Goal: Information Seeking & Learning: Learn about a topic

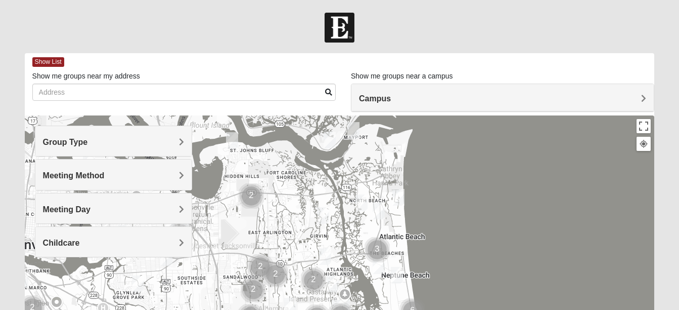
click at [176, 142] on h4 "Group Type" at bounding box center [113, 142] width 141 height 10
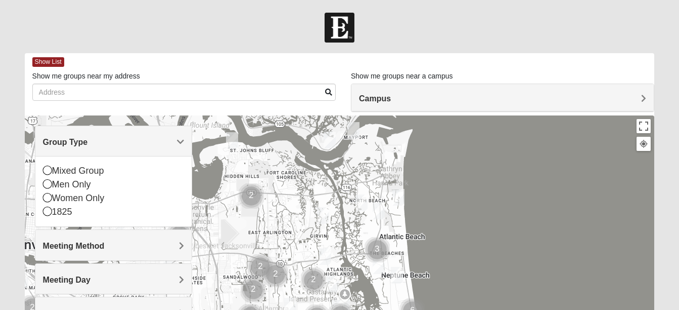
click at [88, 144] on span "Group Type" at bounding box center [65, 142] width 45 height 9
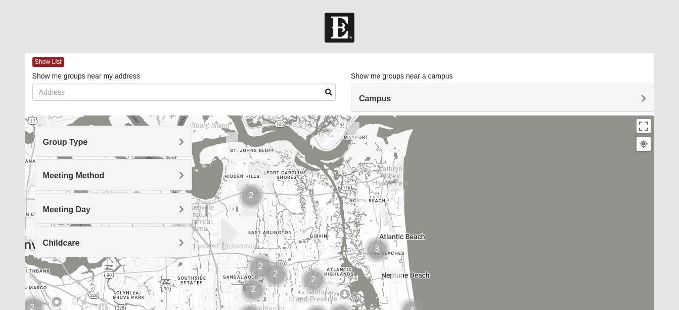
click at [105, 174] on span "Meeting Method" at bounding box center [74, 175] width 62 height 9
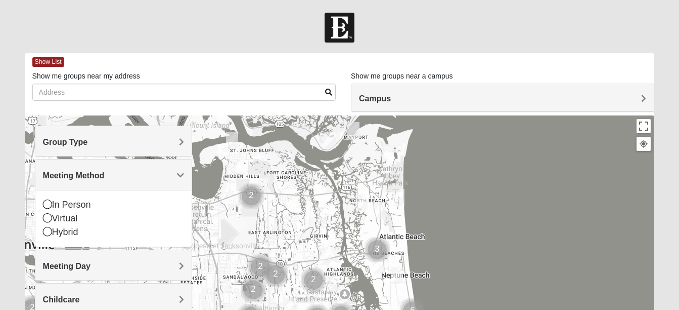
click at [105, 174] on span "Meeting Method" at bounding box center [74, 175] width 62 height 9
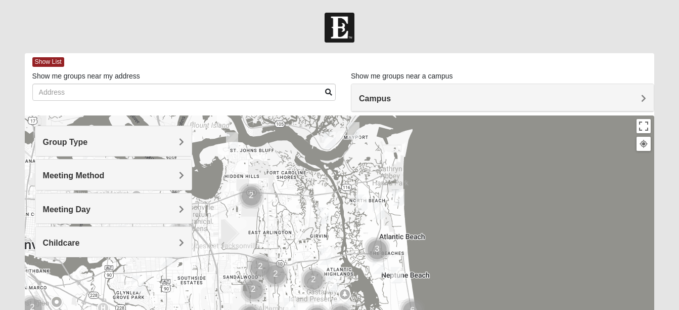
click at [183, 202] on div "Meeting Day" at bounding box center [113, 208] width 156 height 30
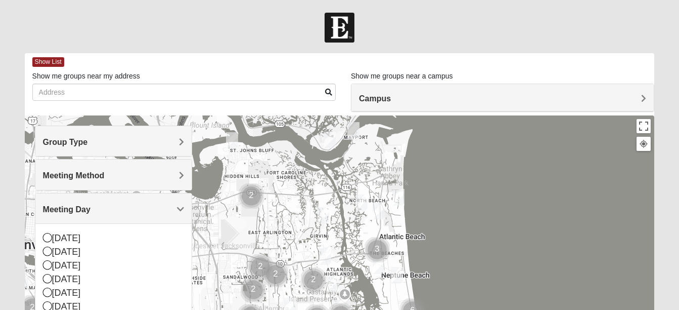
click at [183, 202] on div "Meeting Day" at bounding box center [113, 208] width 156 height 30
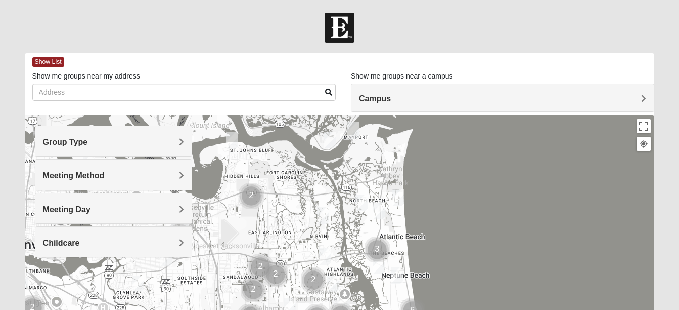
click at [639, 94] on h4 "Campus" at bounding box center [502, 99] width 287 height 10
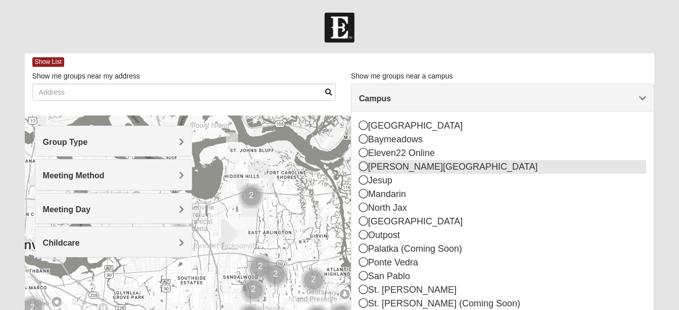
click at [364, 162] on icon at bounding box center [363, 165] width 9 height 9
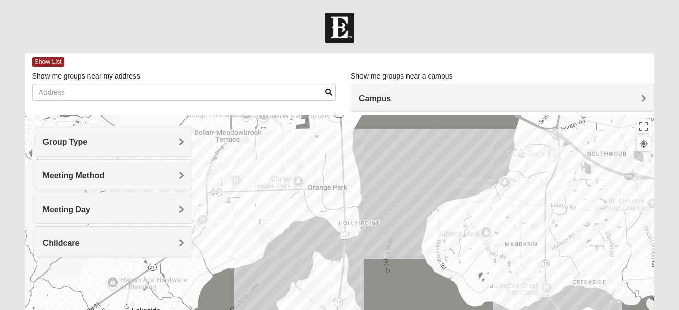
drag, startPoint x: 359, startPoint y: 186, endPoint x: 360, endPoint y: 222, distance: 36.0
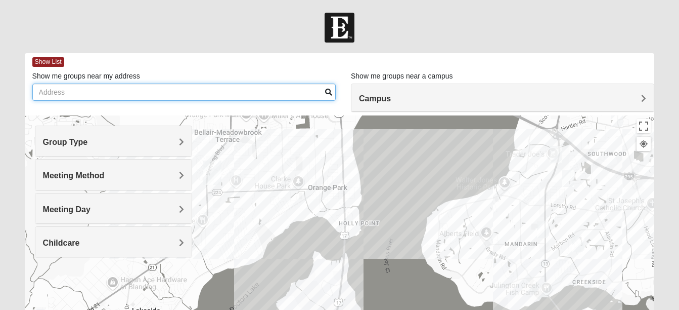
click at [234, 92] on input "Show me groups near my address" at bounding box center [184, 91] width 304 height 17
drag, startPoint x: 234, startPoint y: 92, endPoint x: 278, endPoint y: 121, distance: 52.5
click at [278, 121] on div "Show List Loading Groups Keywords Filter Additional Filters Campus [GEOGRAPHIC_…" at bounding box center [340, 286] width 630 height 467
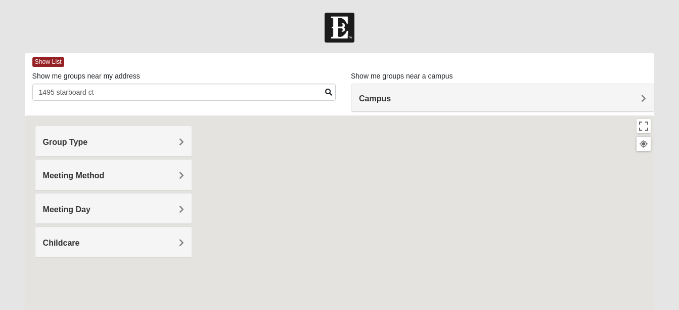
drag, startPoint x: 278, startPoint y: 121, endPoint x: 256, endPoint y: 109, distance: 25.1
click at [256, 109] on div "Show List Loading Groups Keywords Filter Additional Filters Campus [GEOGRAPHIC_…" at bounding box center [340, 286] width 630 height 467
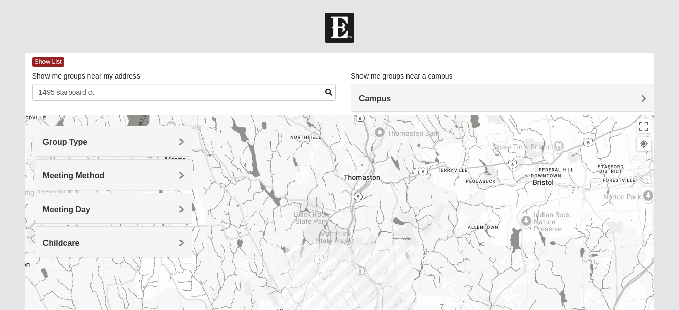
click at [328, 92] on span at bounding box center [328, 92] width 7 height 7
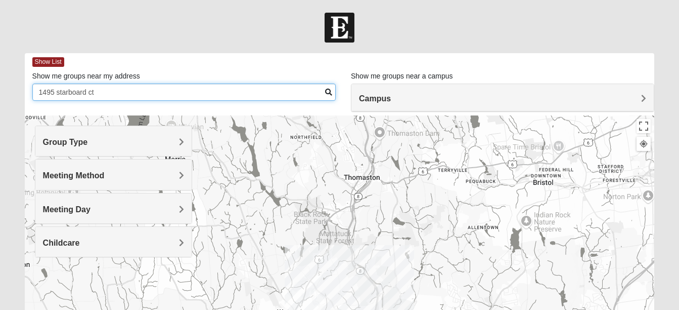
click at [163, 90] on input "1495 starboard ct" at bounding box center [184, 91] width 304 height 17
type input "1495 starboard ct [PERSON_NAME] is"
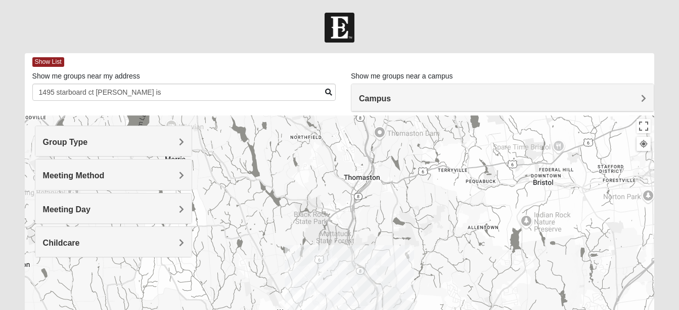
click at [325, 92] on span at bounding box center [328, 92] width 7 height 7
click at [327, 89] on span at bounding box center [328, 92] width 7 height 7
click at [161, 135] on div "Group Type" at bounding box center [113, 141] width 156 height 30
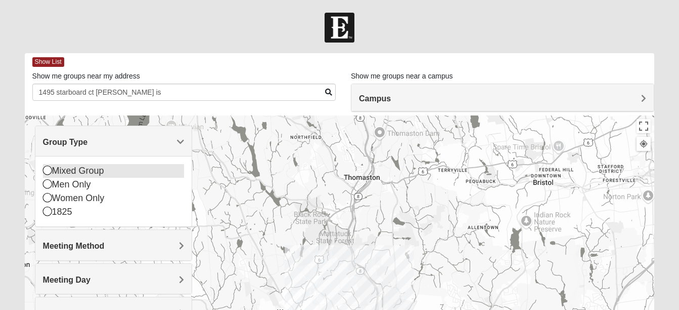
click at [48, 165] on icon at bounding box center [47, 169] width 9 height 9
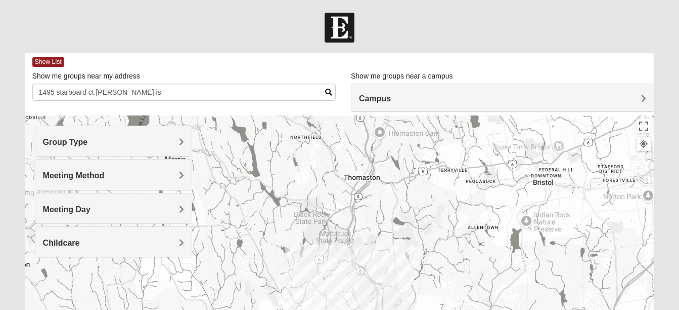
click at [328, 90] on span at bounding box center [328, 92] width 7 height 7
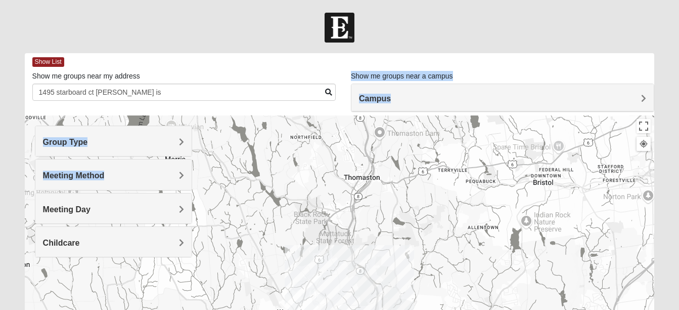
drag, startPoint x: 328, startPoint y: 90, endPoint x: 177, endPoint y: 176, distance: 173.3
click at [177, 176] on div "Show List Loading Groups Keywords Filter Additional Filters Campus [GEOGRAPHIC_…" at bounding box center [340, 286] width 630 height 467
click at [177, 176] on h4 "Meeting Method" at bounding box center [113, 176] width 141 height 10
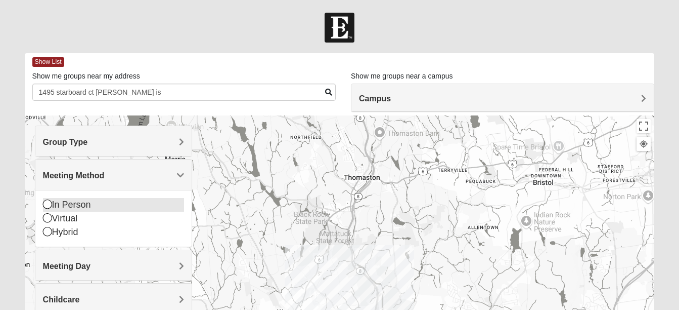
click at [51, 200] on icon at bounding box center [47, 203] width 9 height 9
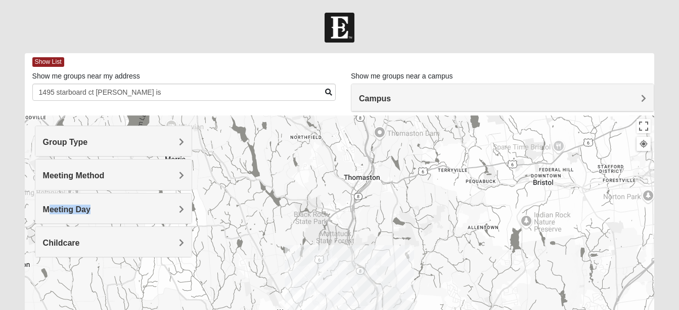
drag, startPoint x: 51, startPoint y: 200, endPoint x: 179, endPoint y: 206, distance: 127.6
click at [179, 206] on div "Meeting Day" at bounding box center [113, 208] width 156 height 30
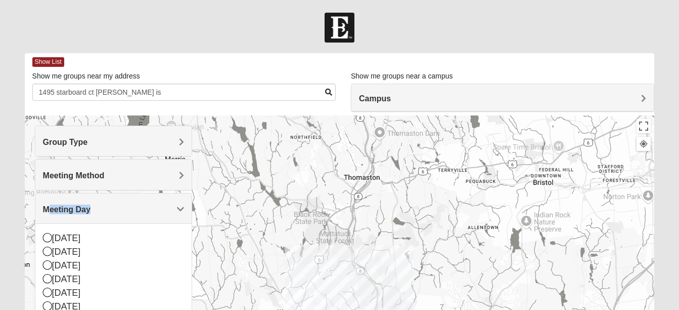
click at [91, 206] on span "Meeting Day" at bounding box center [67, 209] width 48 height 9
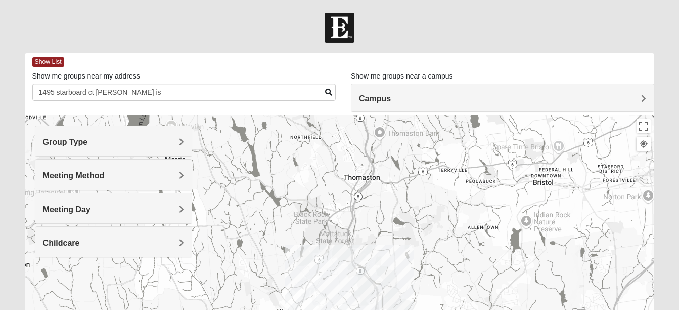
click at [179, 206] on h4 "Meeting Day" at bounding box center [113, 209] width 141 height 10
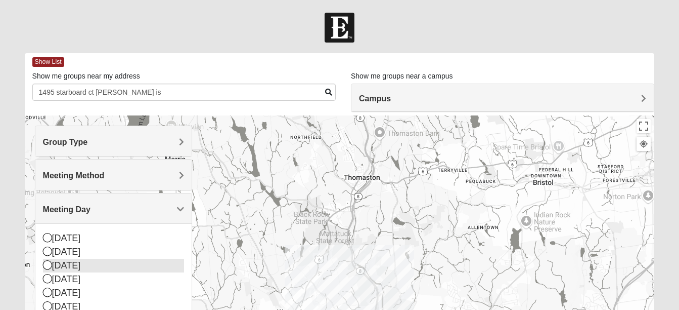
click at [48, 265] on icon at bounding box center [47, 264] width 9 height 9
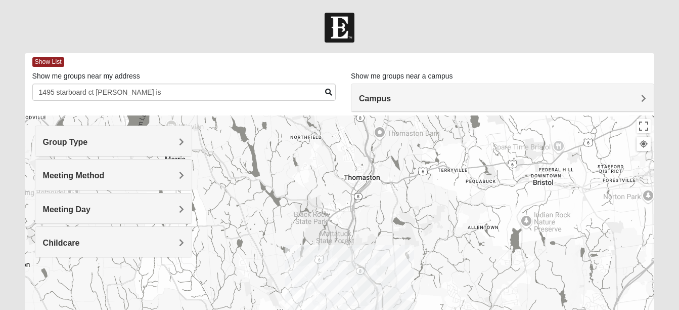
click at [80, 244] on span "Childcare" at bounding box center [61, 242] width 37 height 9
click at [47, 284] on icon at bounding box center [47, 284] width 9 height 9
click at [327, 91] on span at bounding box center [328, 92] width 7 height 7
drag, startPoint x: 327, startPoint y: 91, endPoint x: 296, endPoint y: 12, distance: 84.5
click at [296, 12] on body "Log In Find A Group Error Show List Loading Groups" at bounding box center [339, 278] width 679 height 557
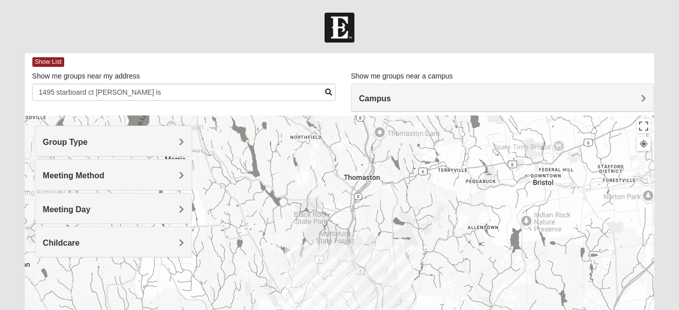
click at [638, 95] on h4 "Campus" at bounding box center [502, 99] width 287 height 10
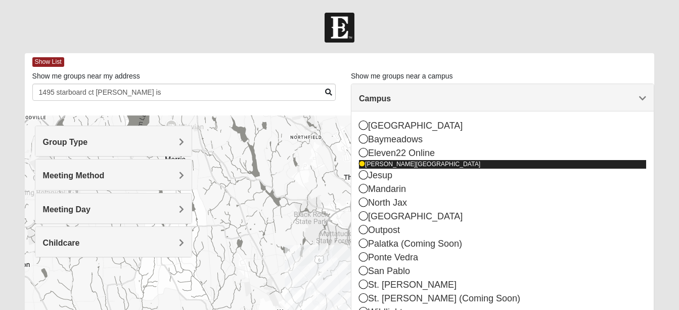
click at [363, 164] on icon at bounding box center [362, 164] width 6 height 6
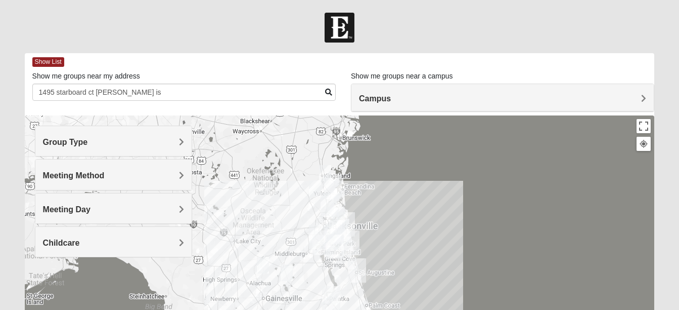
click at [641, 97] on h4 "Campus" at bounding box center [502, 99] width 287 height 10
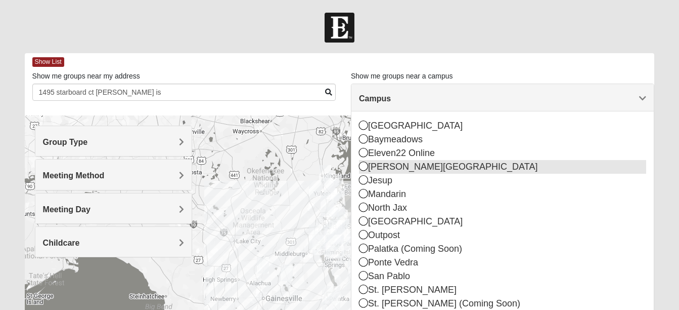
click at [363, 165] on icon at bounding box center [363, 165] width 9 height 9
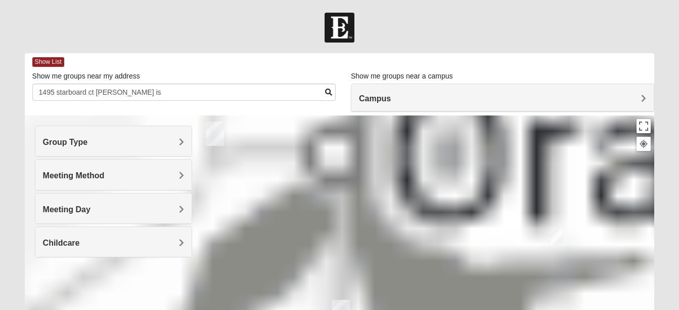
click at [363, 165] on div "Show List Loading Groups Keywords Filter Additional Filters Campus [GEOGRAPHIC_…" at bounding box center [340, 286] width 630 height 467
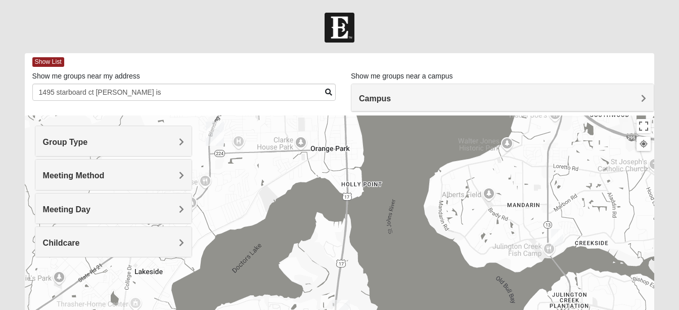
click at [216, 131] on img "Orange Park" at bounding box center [215, 133] width 26 height 32
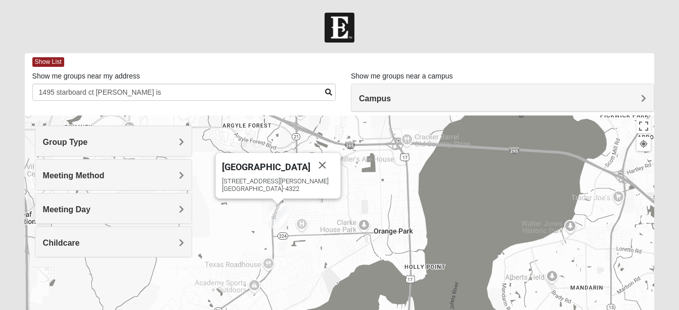
drag, startPoint x: 216, startPoint y: 131, endPoint x: 279, endPoint y: 141, distance: 64.5
